Goal: Check status: Check status

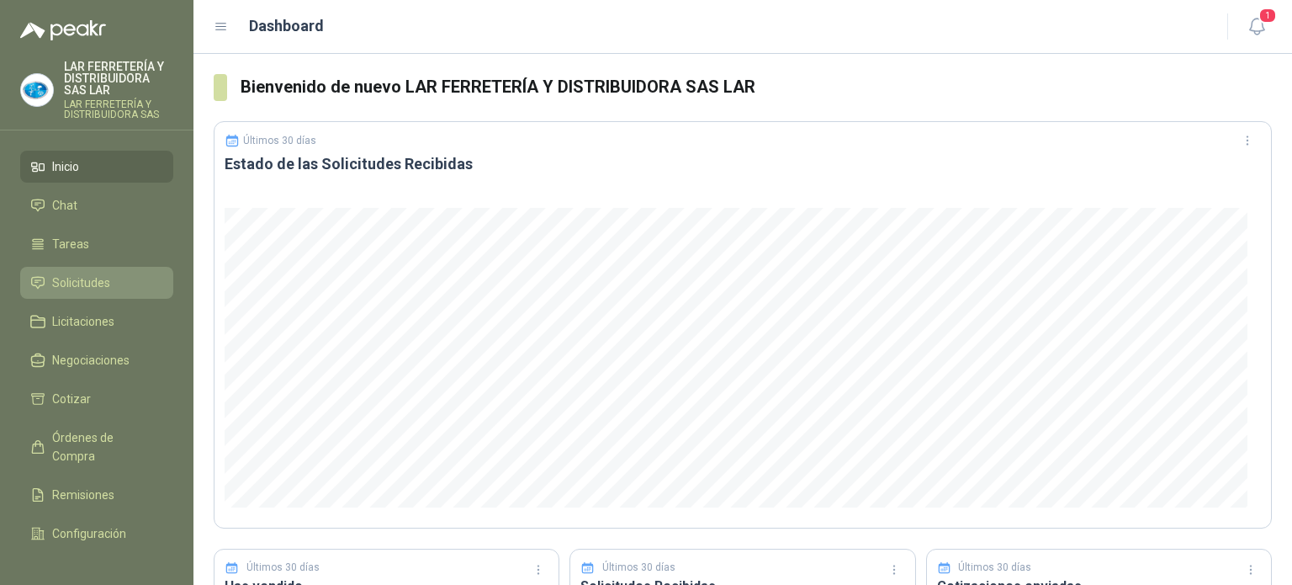
click at [64, 276] on span "Solicitudes" at bounding box center [81, 282] width 58 height 19
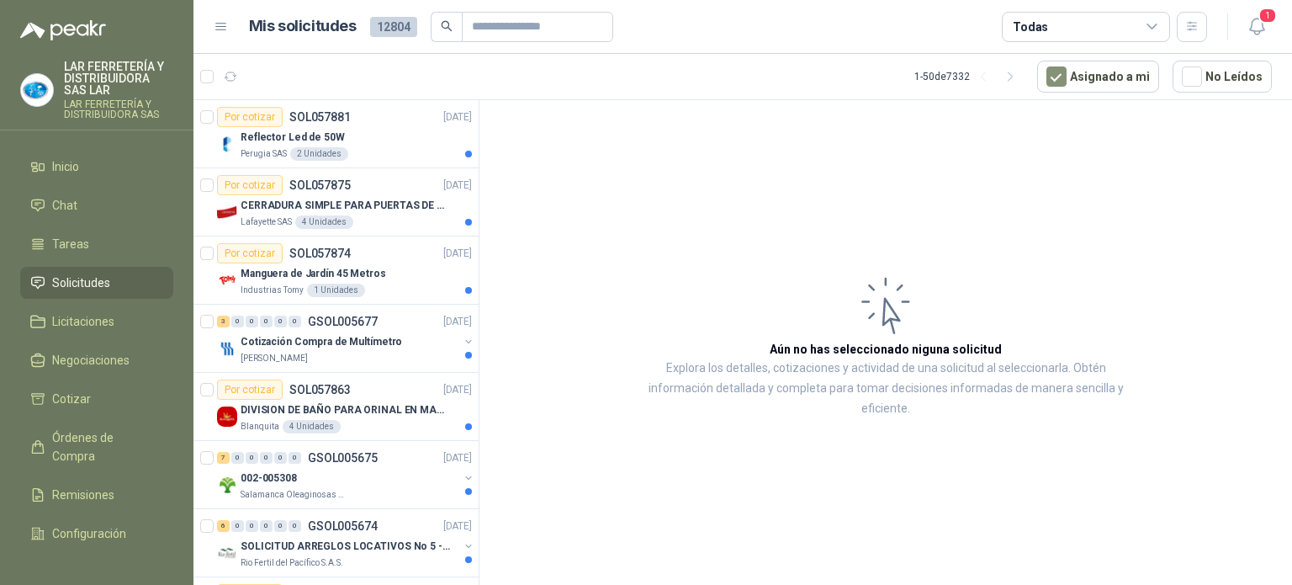
click at [1033, 24] on div "Todas" at bounding box center [1030, 27] width 35 height 19
click at [818, 36] on article "Mis solicitudes 12804 Todas" at bounding box center [728, 27] width 959 height 30
click at [1103, 42] on header "Mis solicitudes 12804 Todas 1" at bounding box center [742, 27] width 1099 height 54
click at [1100, 22] on div "Todas" at bounding box center [1086, 27] width 168 height 30
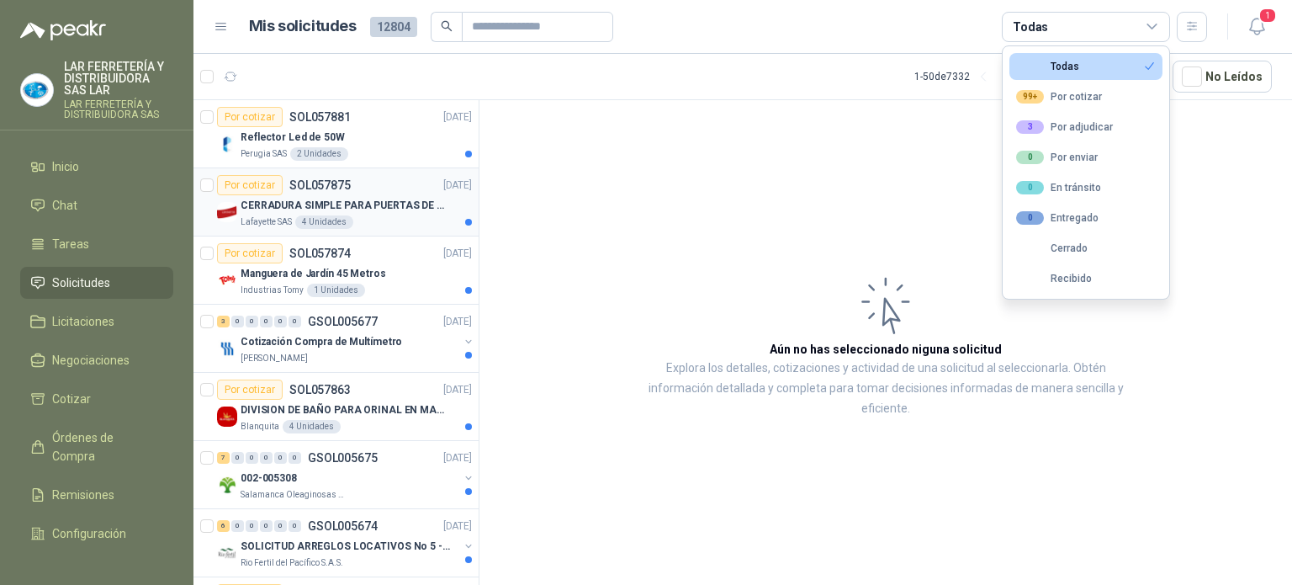
click at [396, 186] on div "Por cotizar SOL057875 [DATE]" at bounding box center [344, 185] width 255 height 20
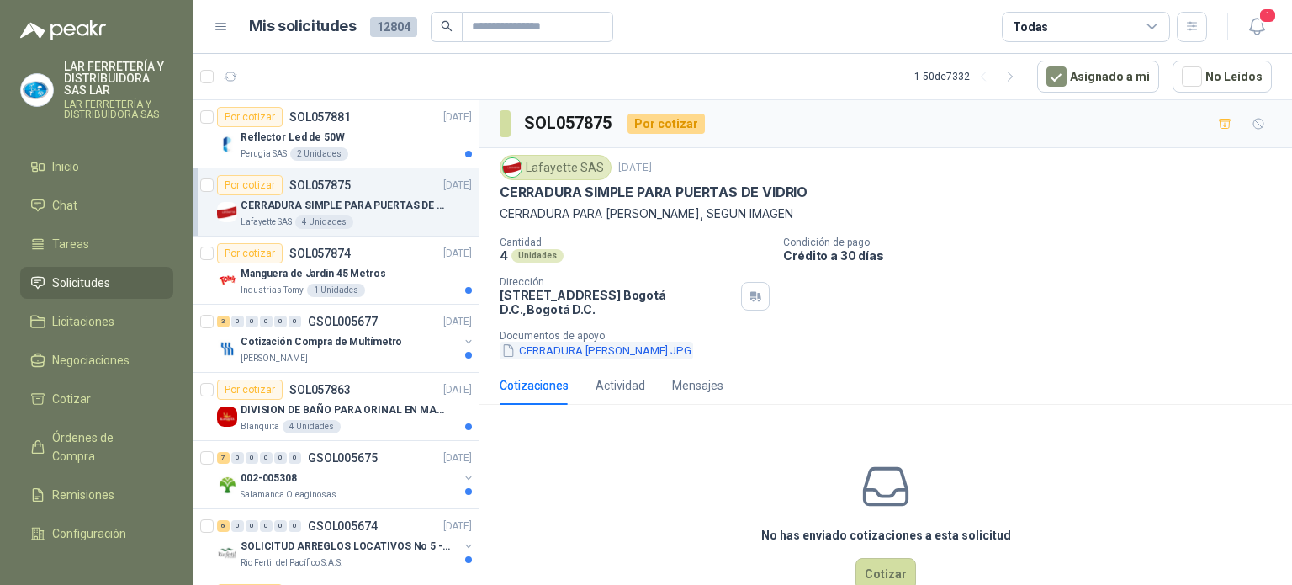
click at [581, 357] on button "CERRADURA [PERSON_NAME].JPG" at bounding box center [596, 351] width 193 height 18
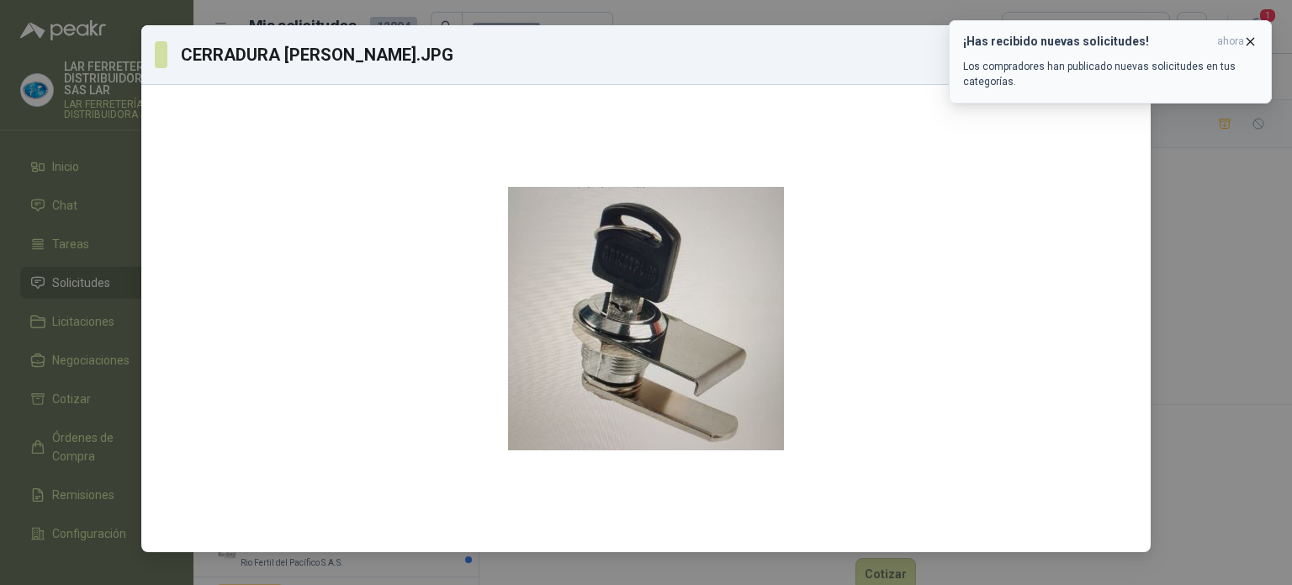
drag, startPoint x: 1237, startPoint y: 151, endPoint x: 1209, endPoint y: 61, distance: 93.6
click at [1237, 142] on div "CERRADURA [PERSON_NAME].JPG Descargar" at bounding box center [646, 292] width 1292 height 585
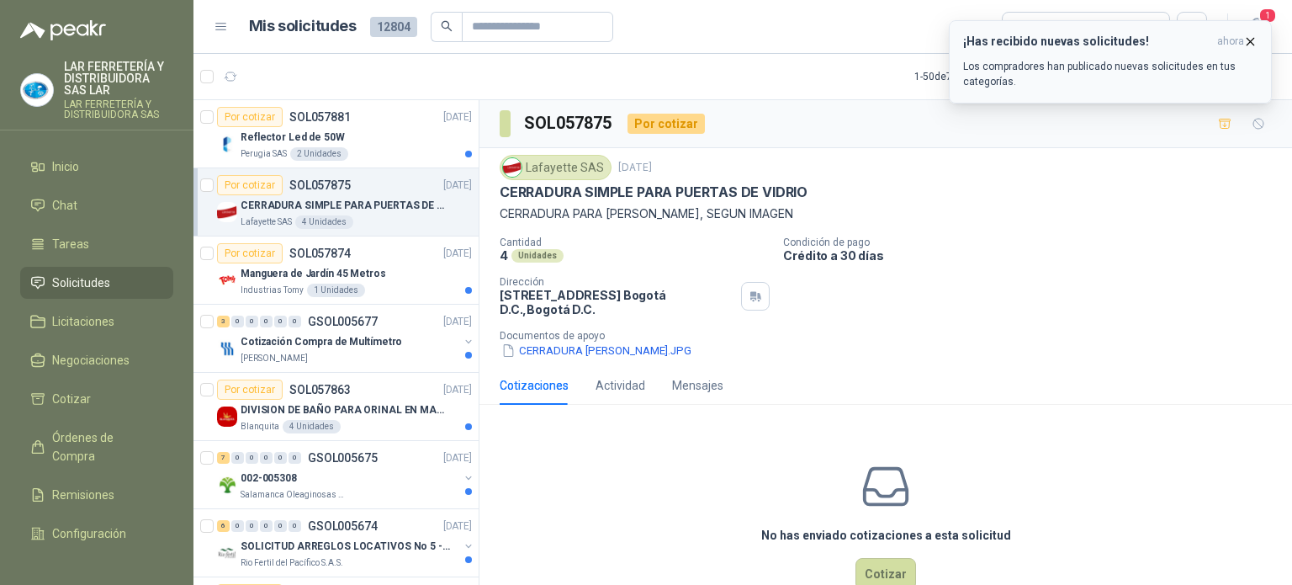
click at [1198, 36] on h3 "¡Has recibido nuevas solicitudes!" at bounding box center [1086, 41] width 247 height 14
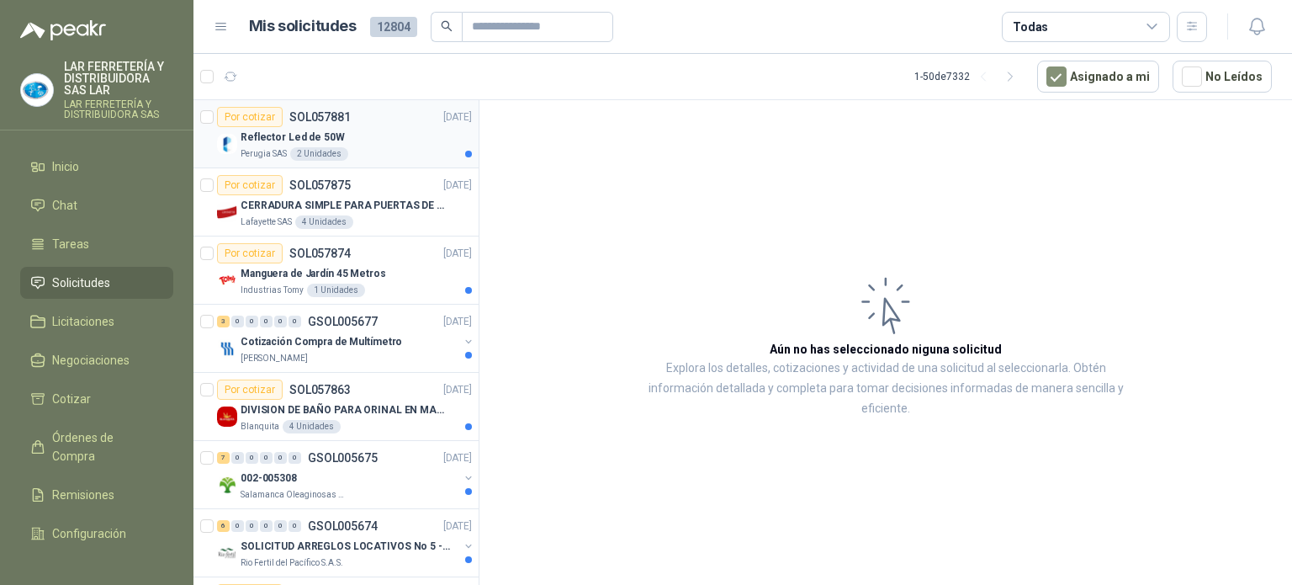
click at [336, 136] on div "Reflector Led de 50W" at bounding box center [356, 137] width 231 height 20
